Goal: Task Accomplishment & Management: Complete application form

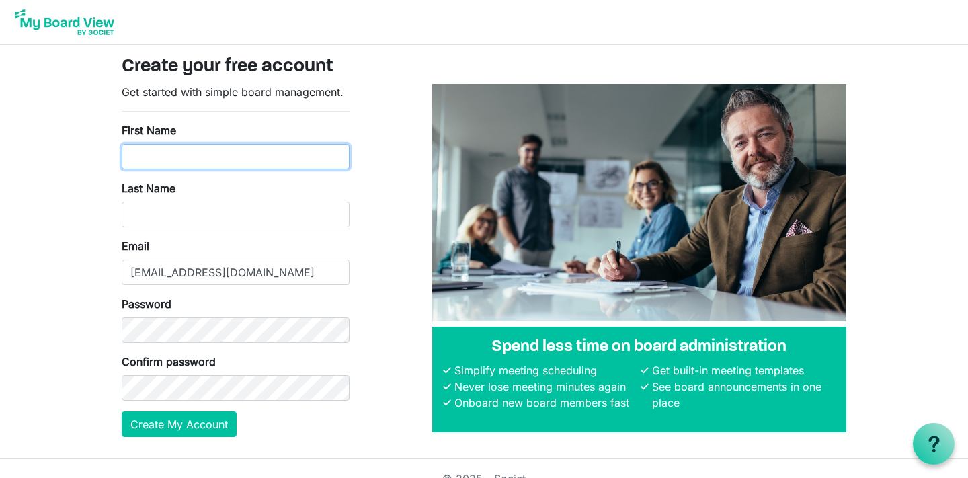
click at [286, 152] on input "First Name" at bounding box center [236, 157] width 228 height 26
type input "Nickie"
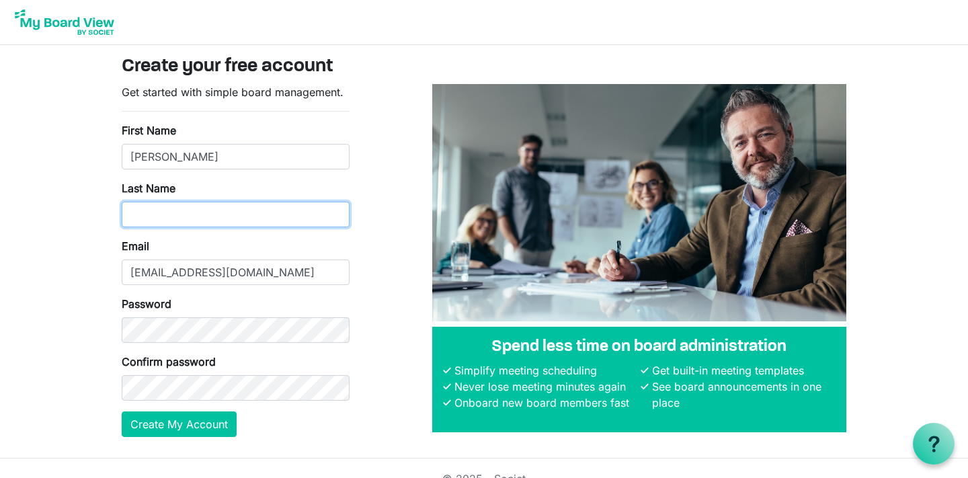
type input "Davis"
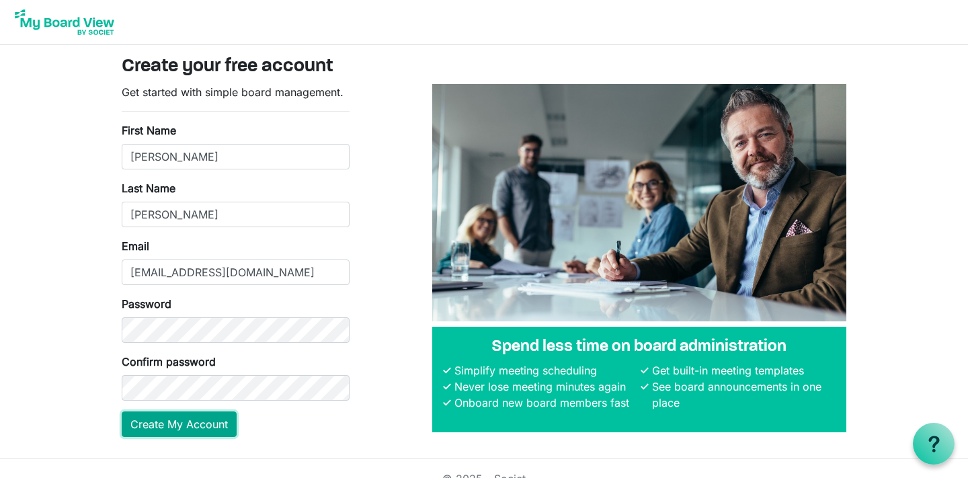
click at [208, 429] on button "Create My Account" at bounding box center [179, 424] width 115 height 26
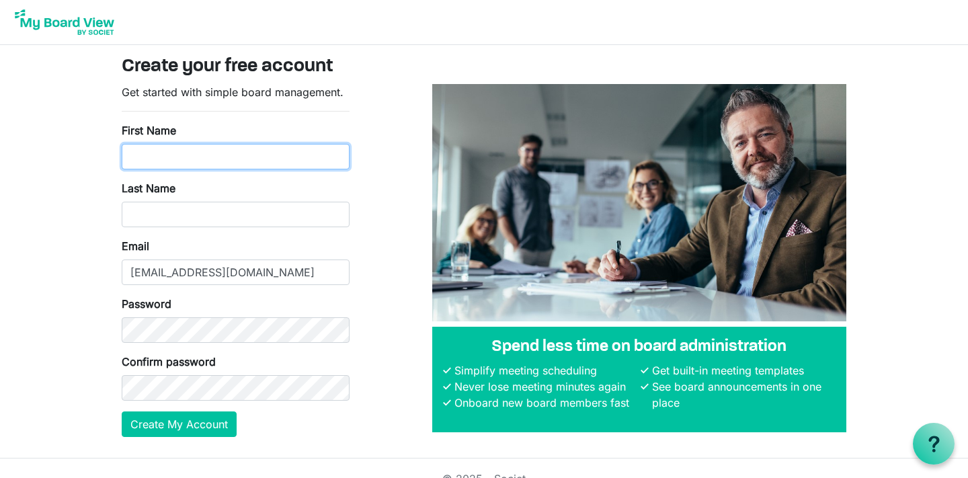
click at [159, 157] on input "First Name" at bounding box center [236, 157] width 228 height 26
type input "Nickie"
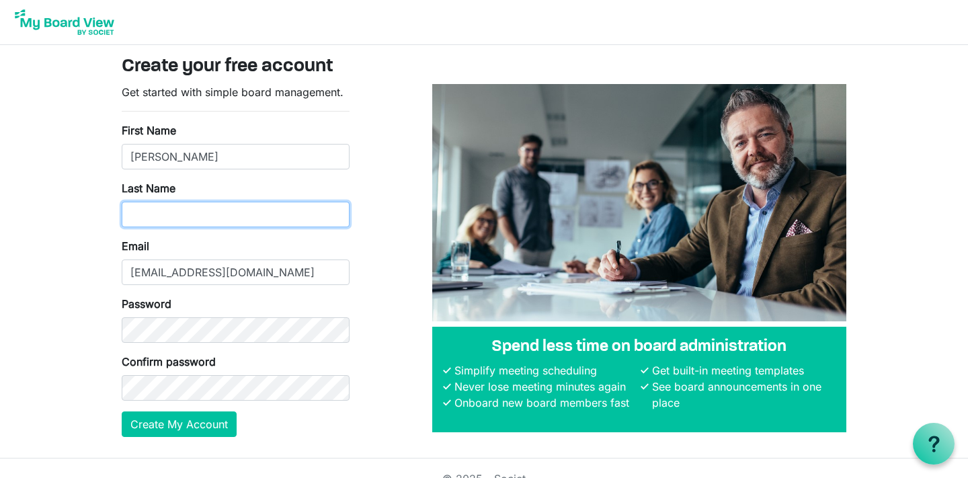
type input "Davis"
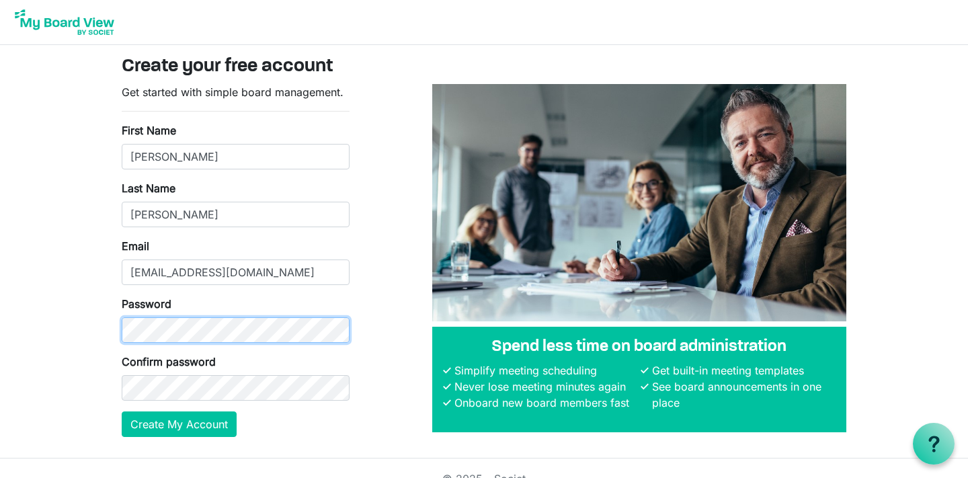
click at [71, 327] on body "Create your free account Get started with simple board management. First Name N…" at bounding box center [484, 229] width 968 height 458
click at [263, 373] on div "Confirm password" at bounding box center [236, 376] width 228 height 47
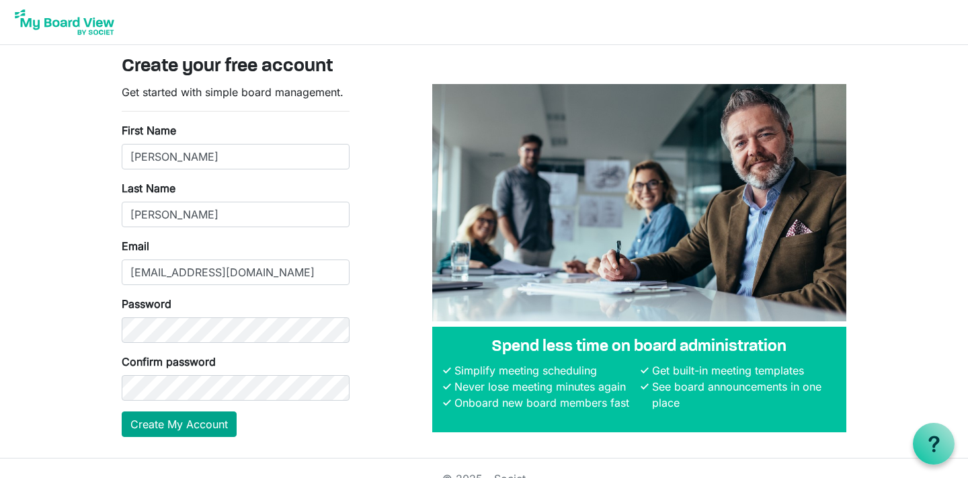
click at [210, 439] on div "Get started with simple board management. First Name Nickie Last Name Davis Ema…" at bounding box center [236, 266] width 248 height 364
click at [209, 425] on button "Create My Account" at bounding box center [179, 424] width 115 height 26
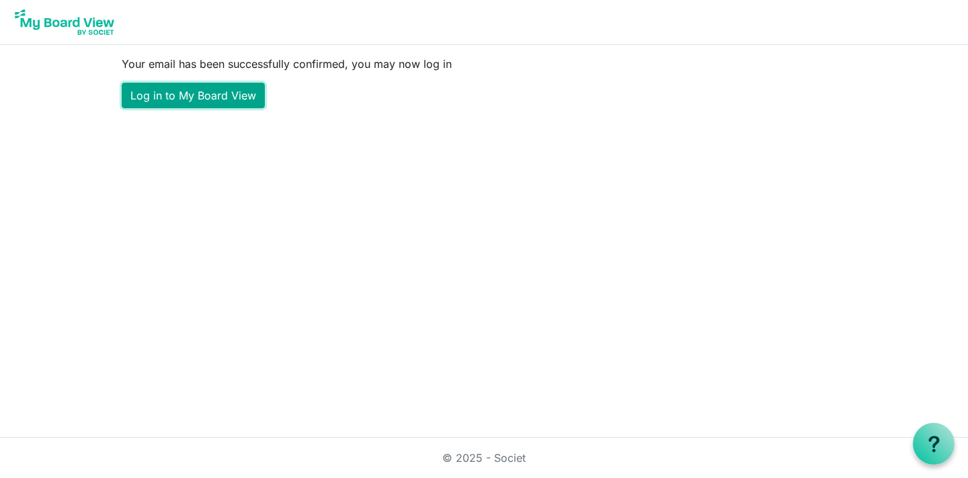
click at [233, 94] on link "Log in to My Board View" at bounding box center [193, 96] width 143 height 26
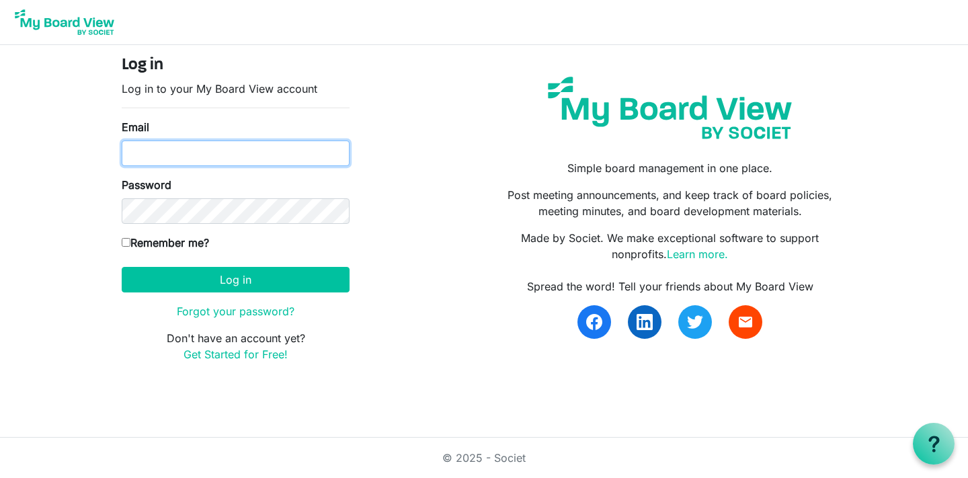
click at [230, 142] on input "Email" at bounding box center [236, 153] width 228 height 26
type input "[EMAIL_ADDRESS][DOMAIN_NAME]"
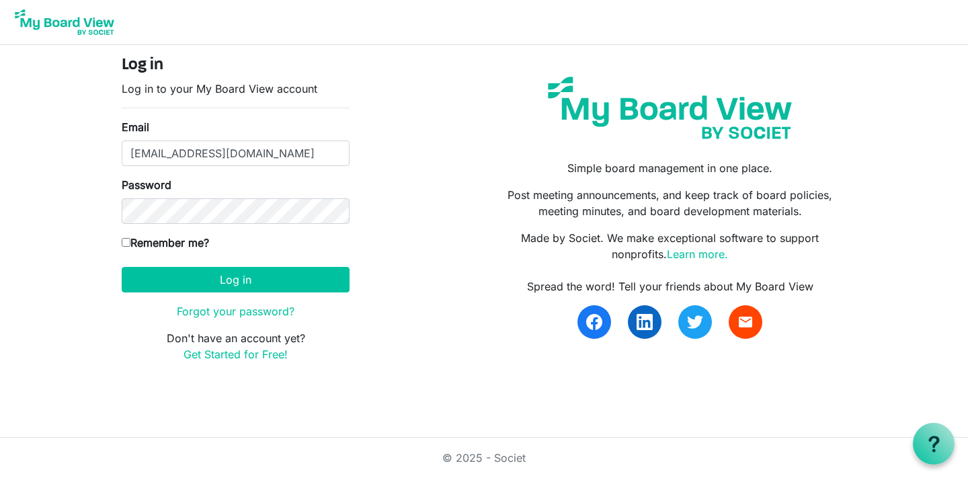
click at [196, 241] on label "Remember me?" at bounding box center [165, 243] width 87 height 16
click at [130, 241] on input "Remember me?" at bounding box center [126, 242] width 9 height 9
checkbox input "true"
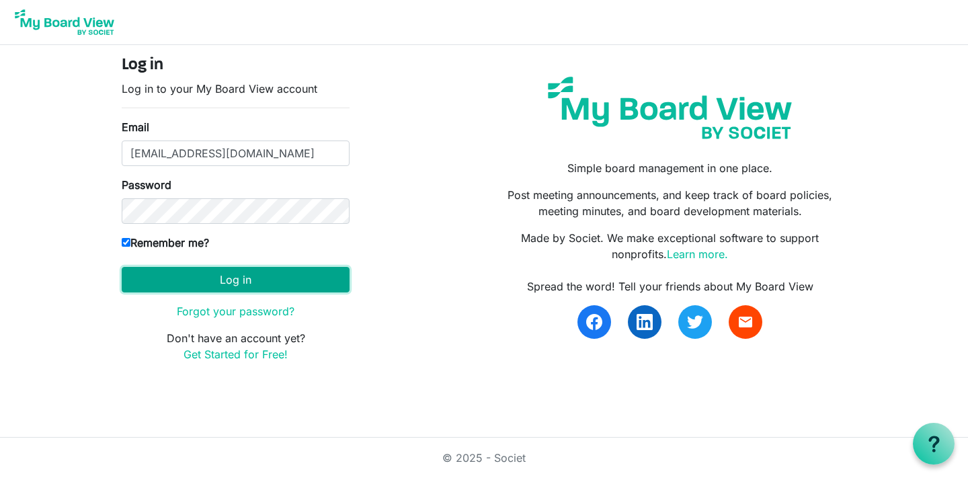
click at [212, 282] on button "Log in" at bounding box center [236, 280] width 228 height 26
